Goal: Check status

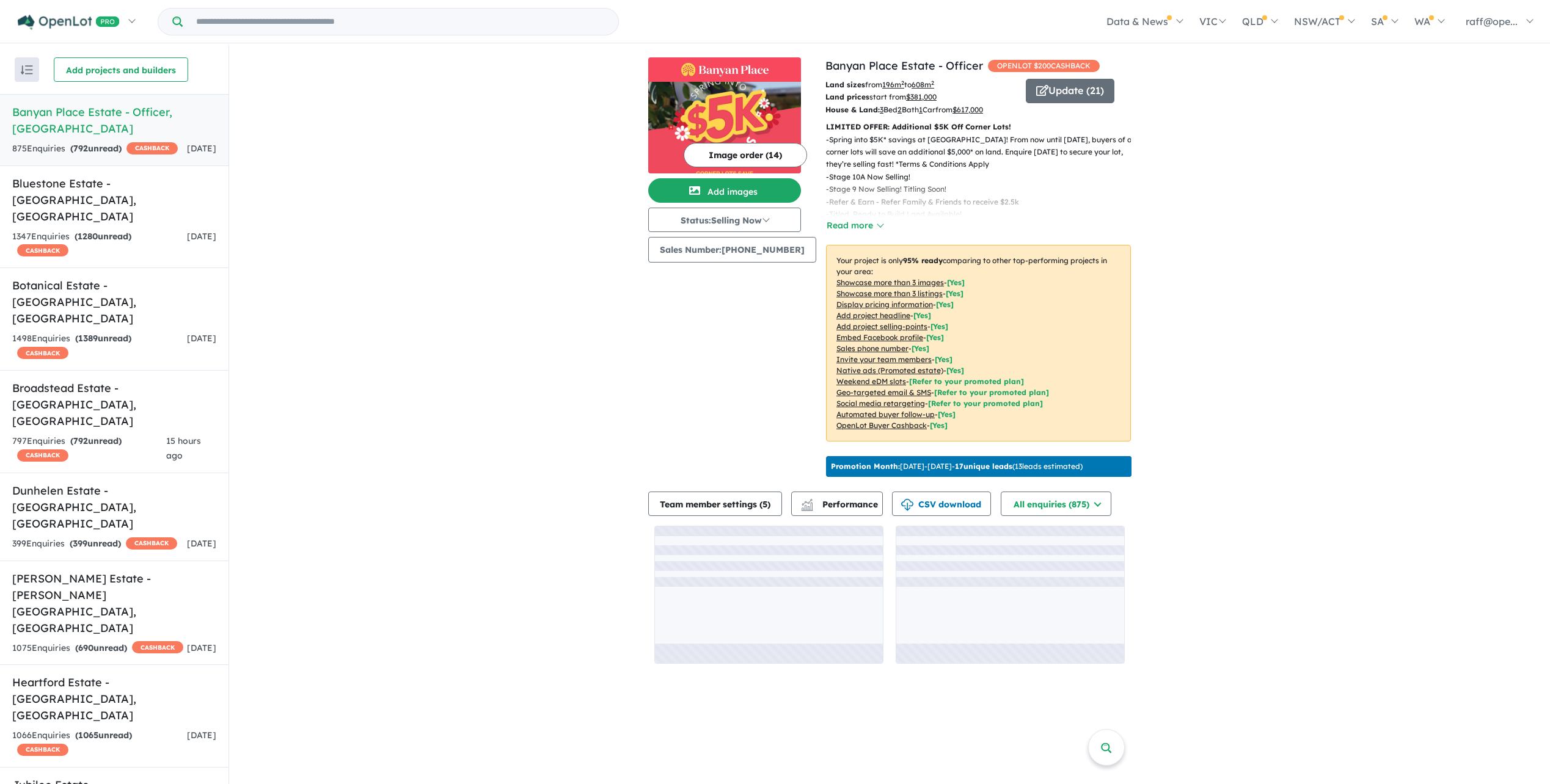
click at [271, 25] on input "Try estate name, suburb, builder or developer" at bounding box center [400, 21] width 430 height 26
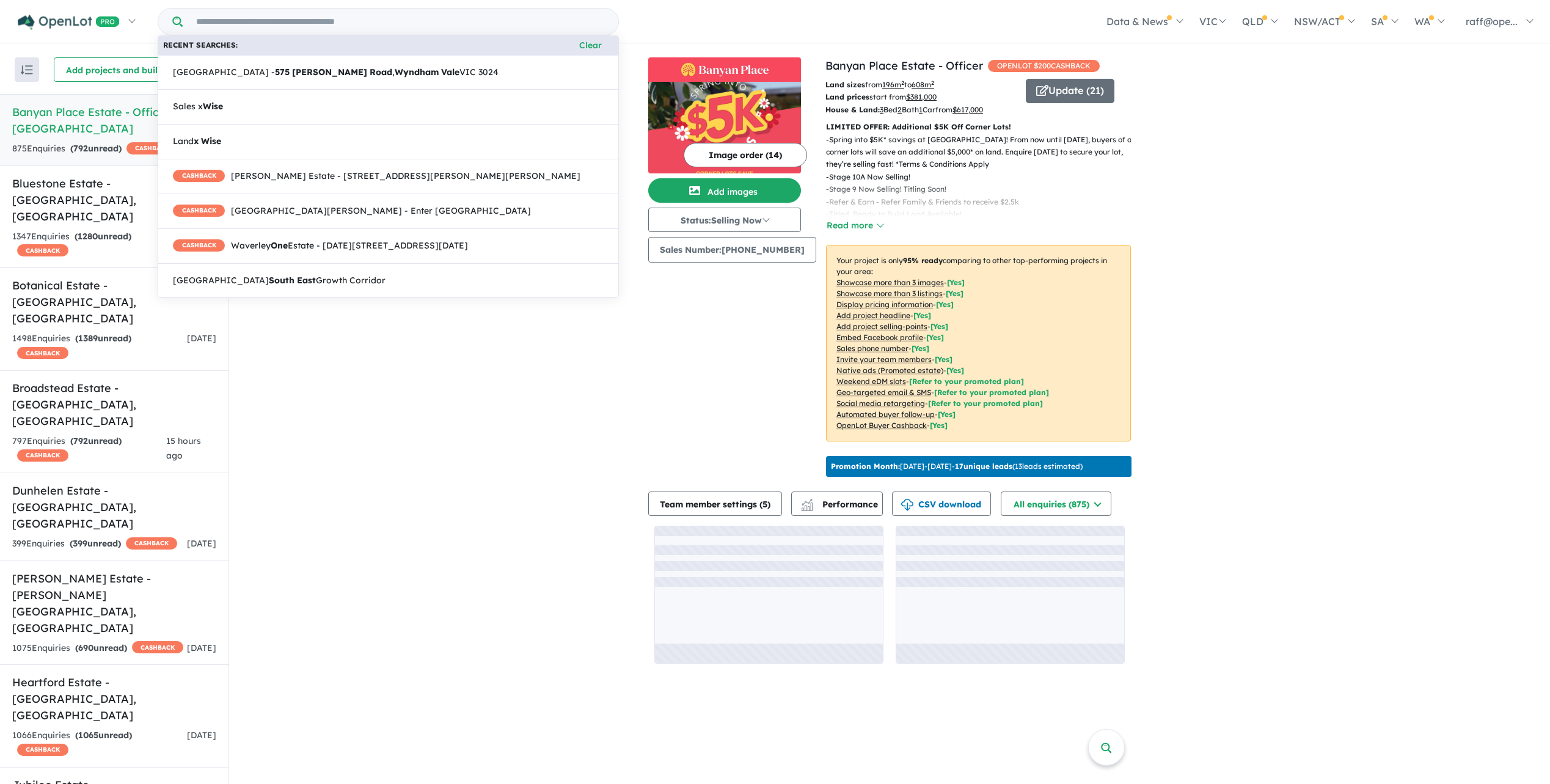
click at [358, 566] on div "View 25 projects in your account Banyan Place Estate - Officer OPENLOT $ 200 CA…" at bounding box center [890, 360] width 1321 height 631
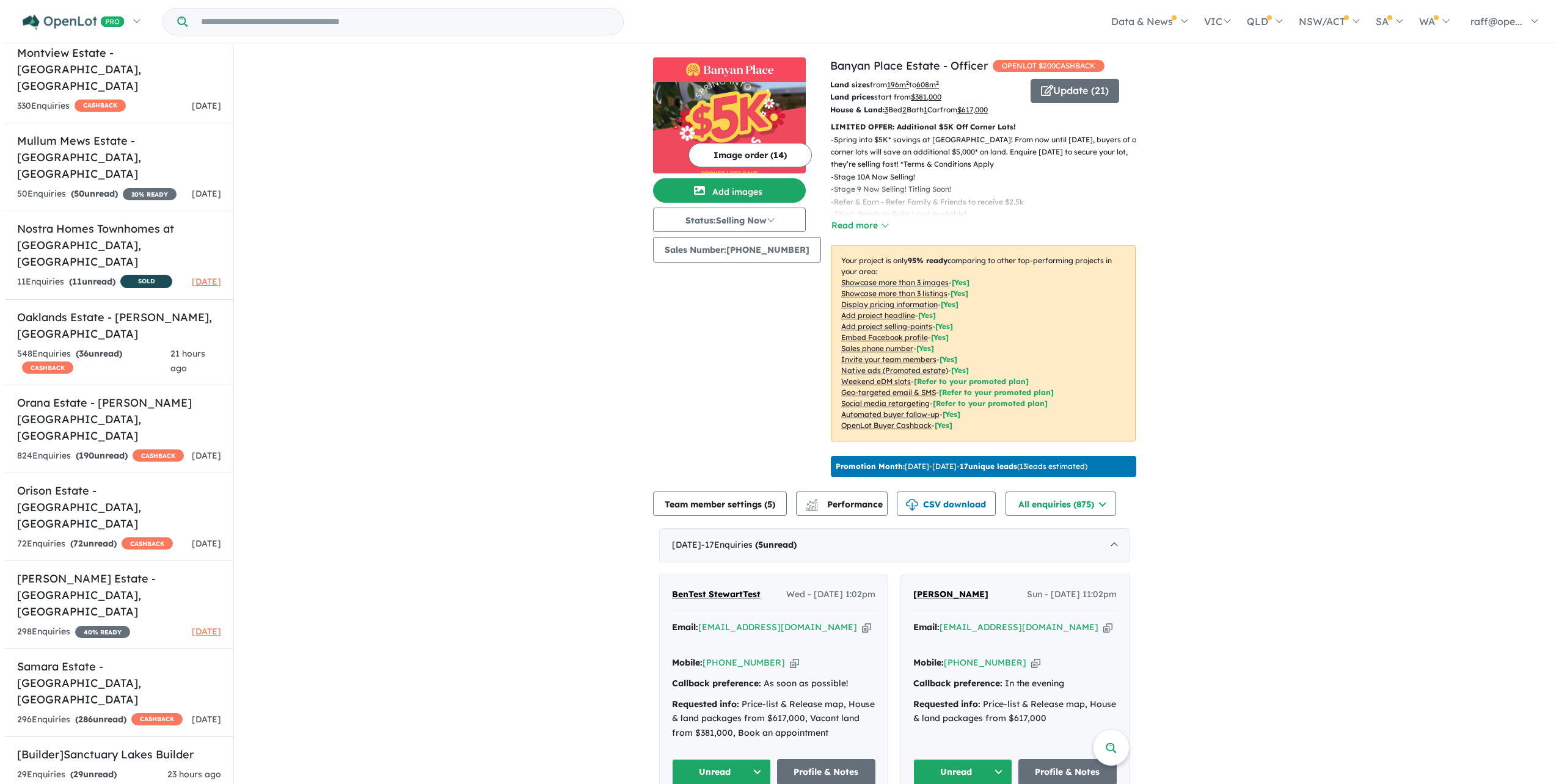
scroll to position [2, 0]
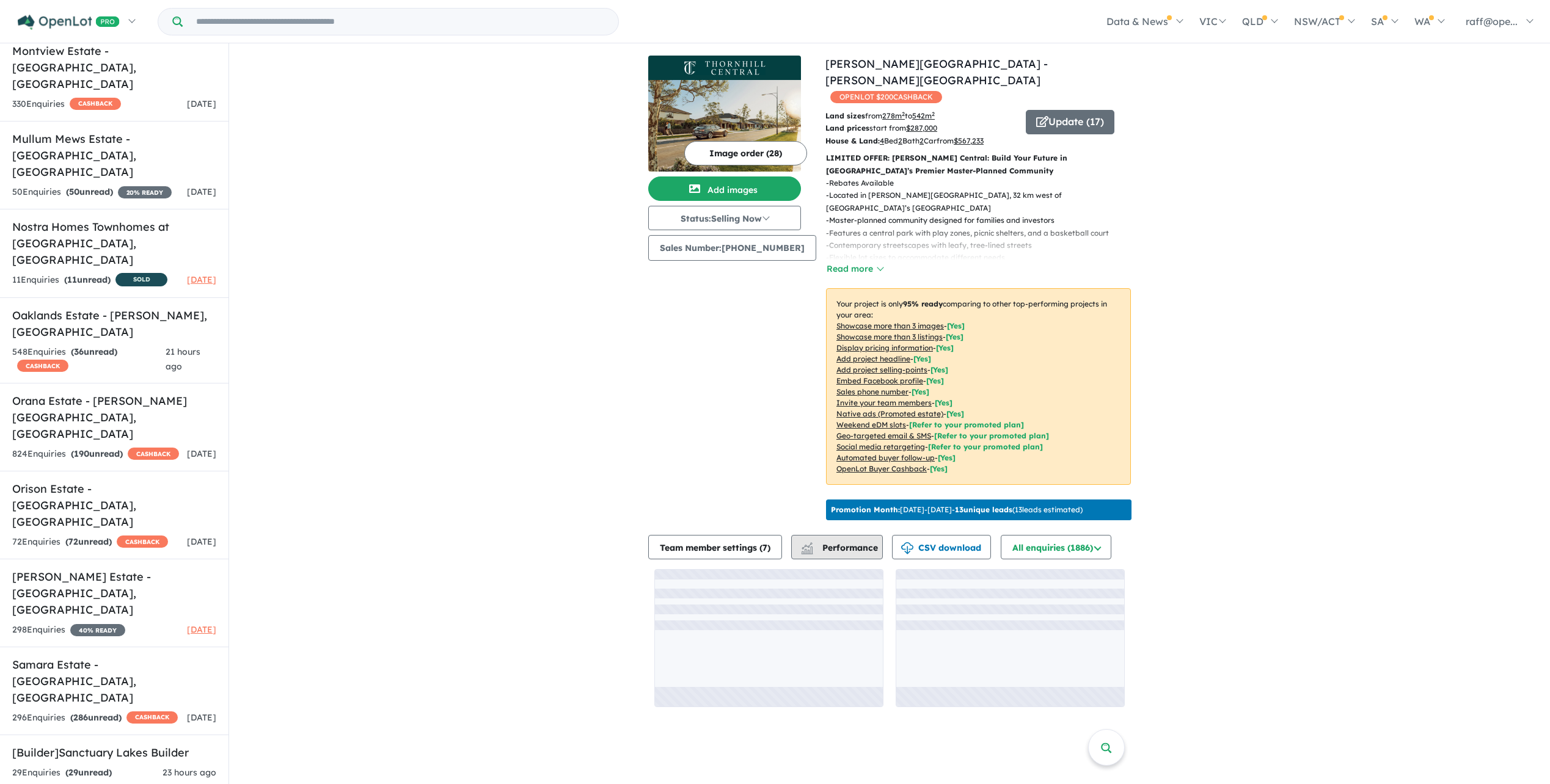
click at [851, 542] on span "Performance" at bounding box center [840, 548] width 75 height 11
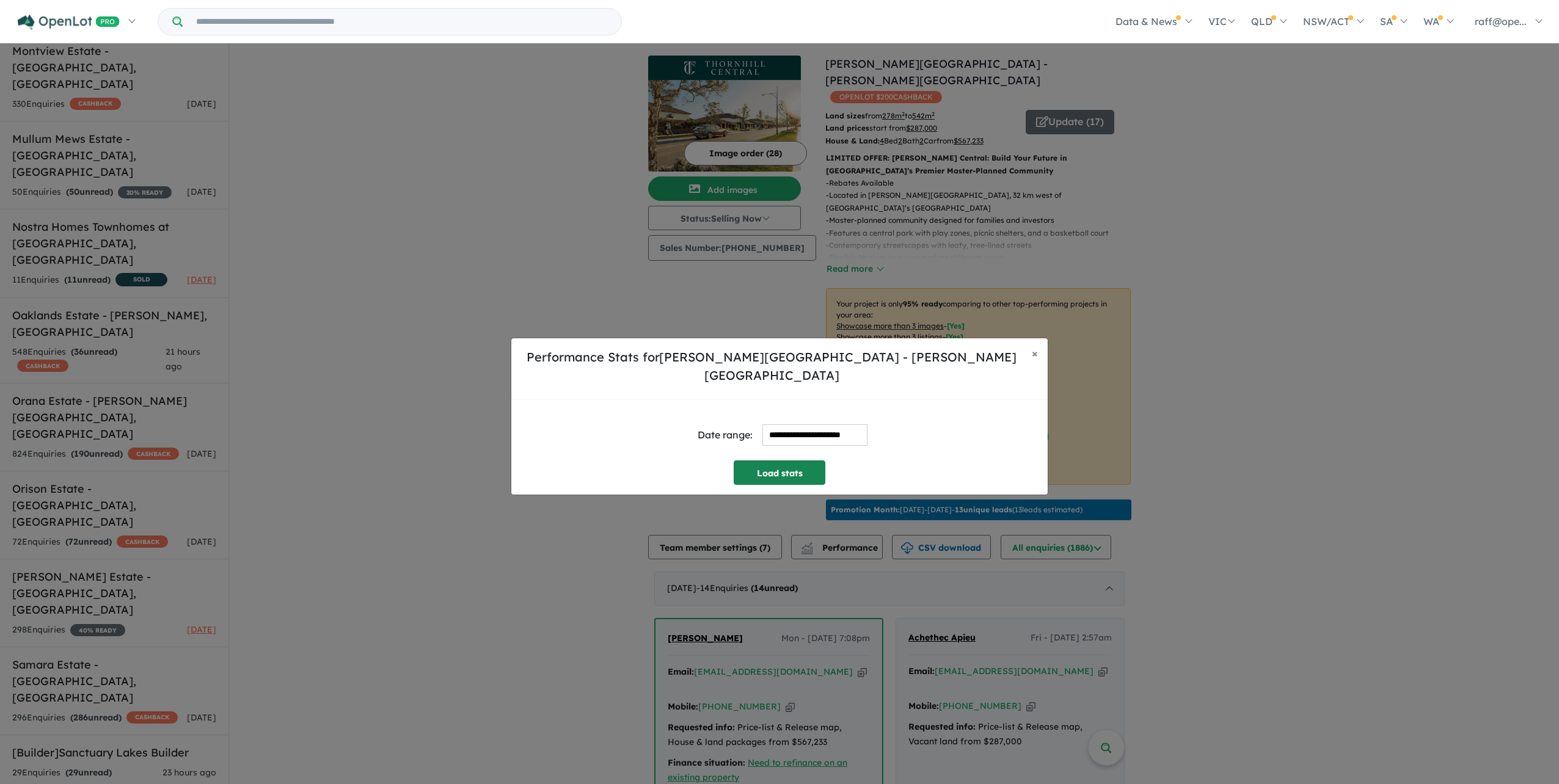
click at [796, 460] on button "Load stats" at bounding box center [780, 473] width 92 height 25
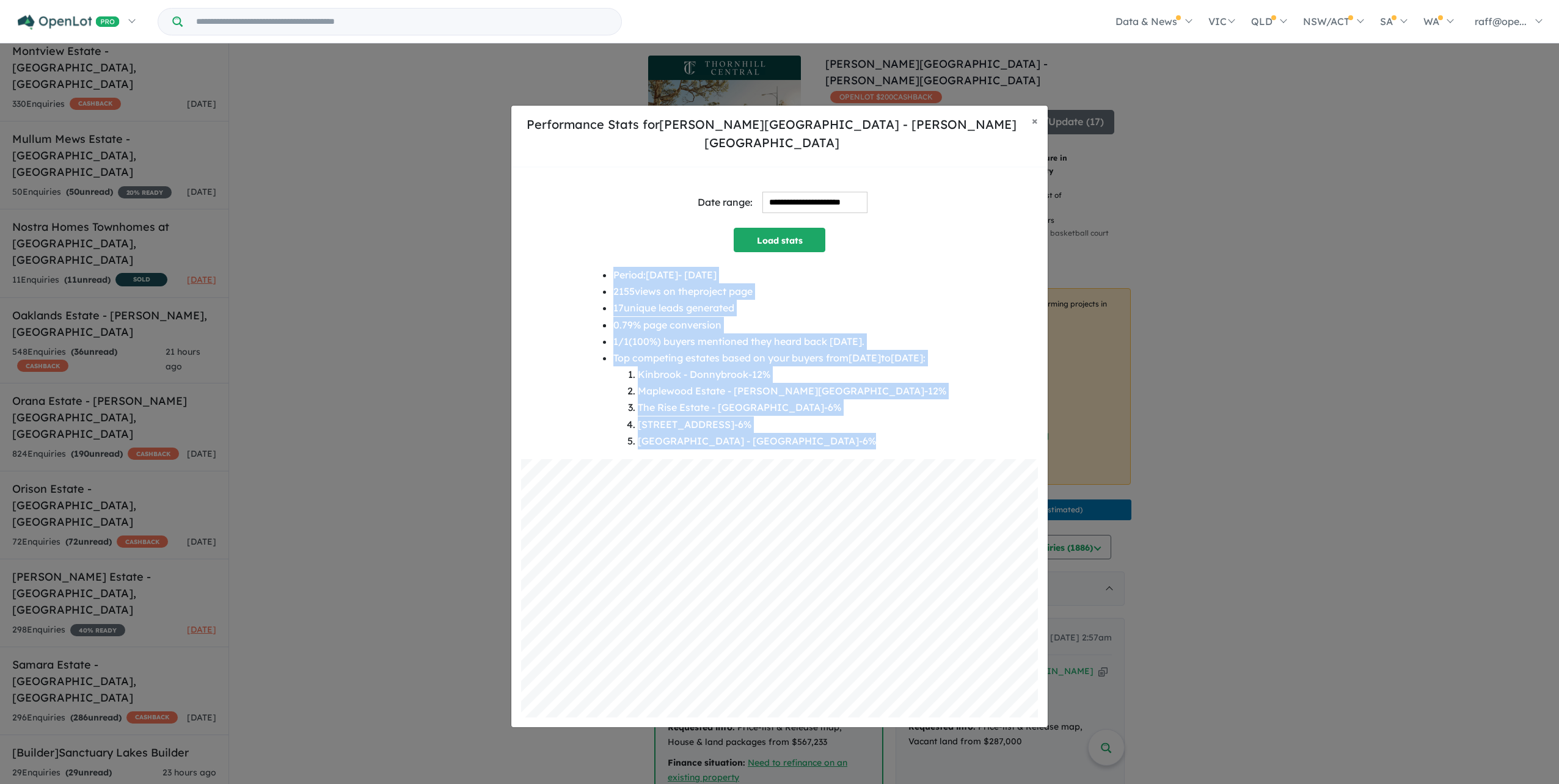
drag, startPoint x: 824, startPoint y: 439, endPoint x: 591, endPoint y: 267, distance: 289.6
click at [613, 267] on ul "Period: [DATE] - [DATE] 2155 views on the project page 17 unique leads generate…" at bounding box center [780, 358] width 333 height 182
copy ul "Period: [DATE] - [DATE] 2155 views on the project page 17 unique leads generate…"
